Goal: Find specific page/section: Find specific page/section

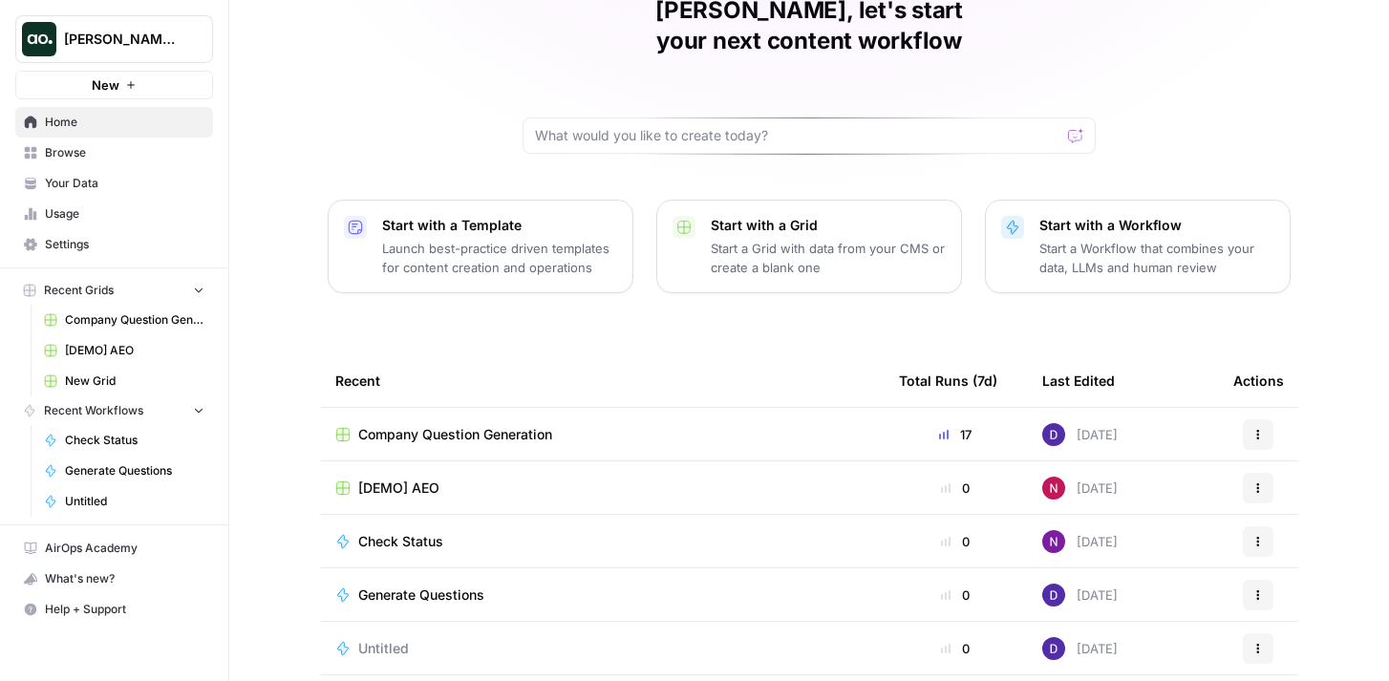
scroll to position [102, 0]
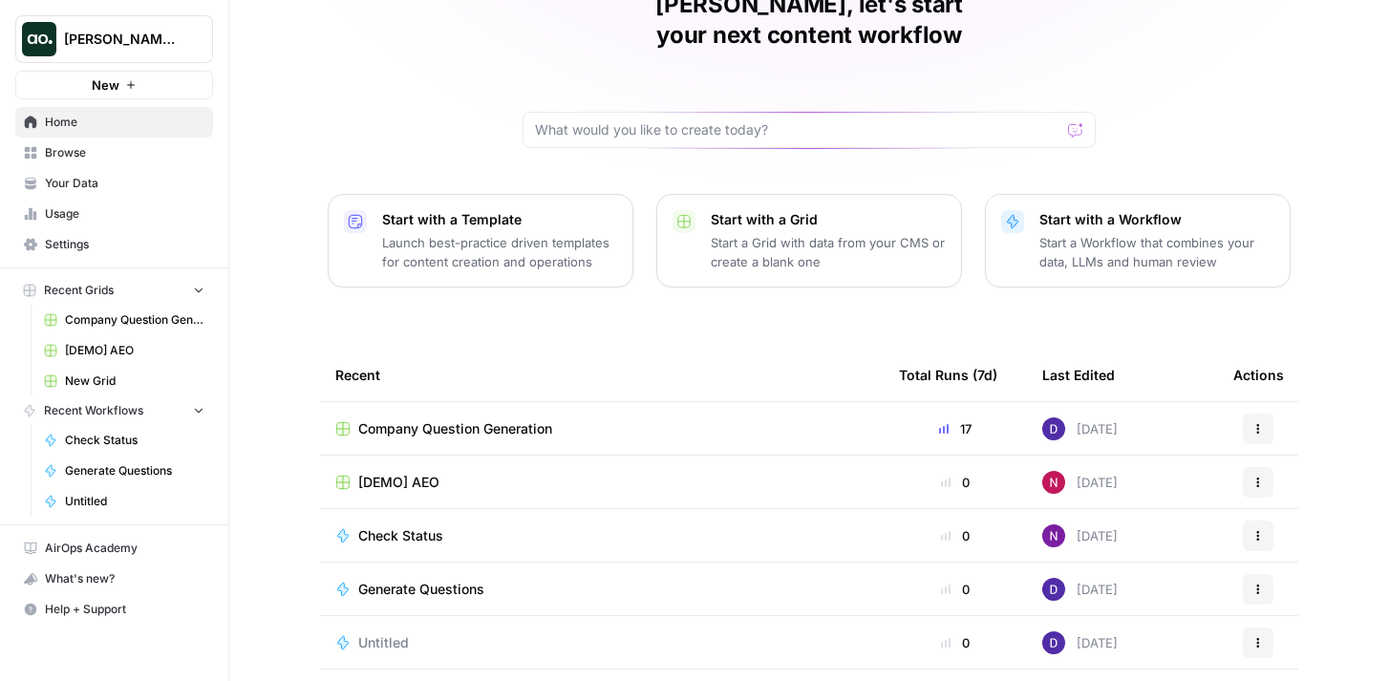
click at [390, 473] on span "[DEMO] AEO" at bounding box center [398, 482] width 81 height 19
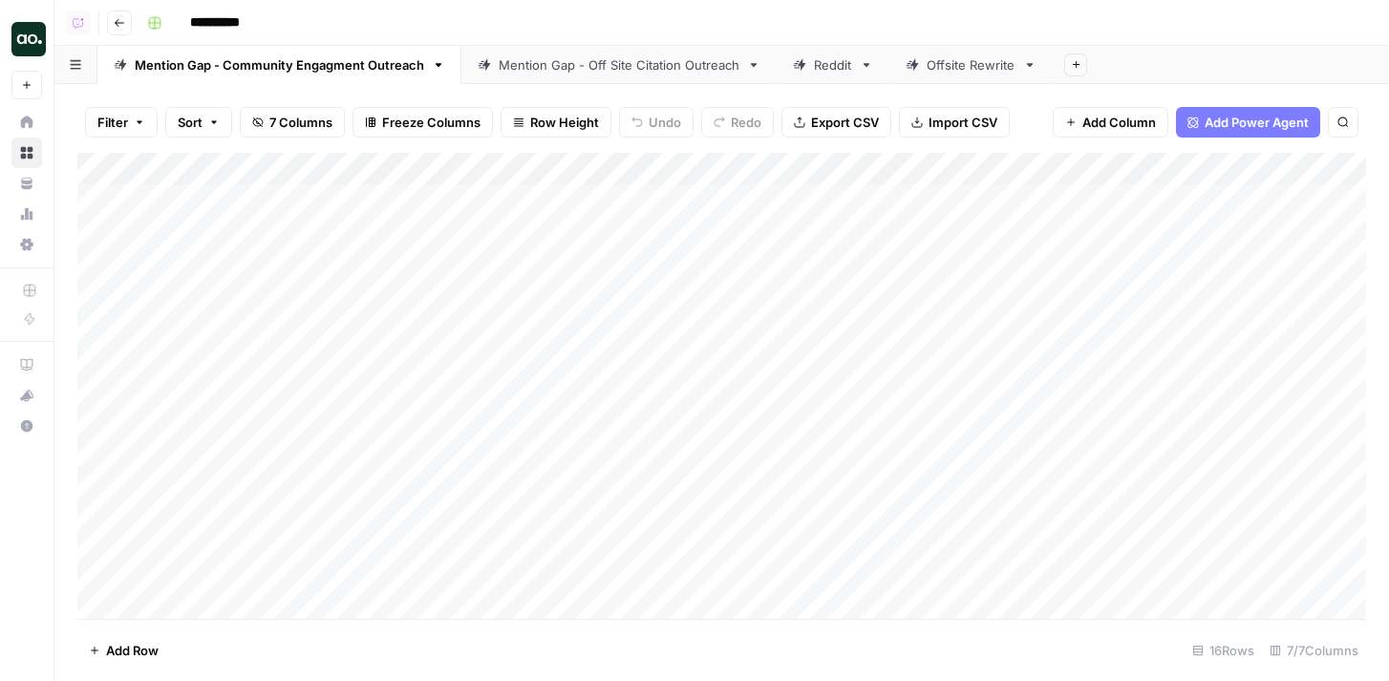
click at [817, 67] on div "Reddit" at bounding box center [833, 64] width 38 height 19
click at [1096, 197] on div "Add Column" at bounding box center [721, 249] width 1289 height 193
